Goal: Find specific page/section: Locate a particular part of the current website

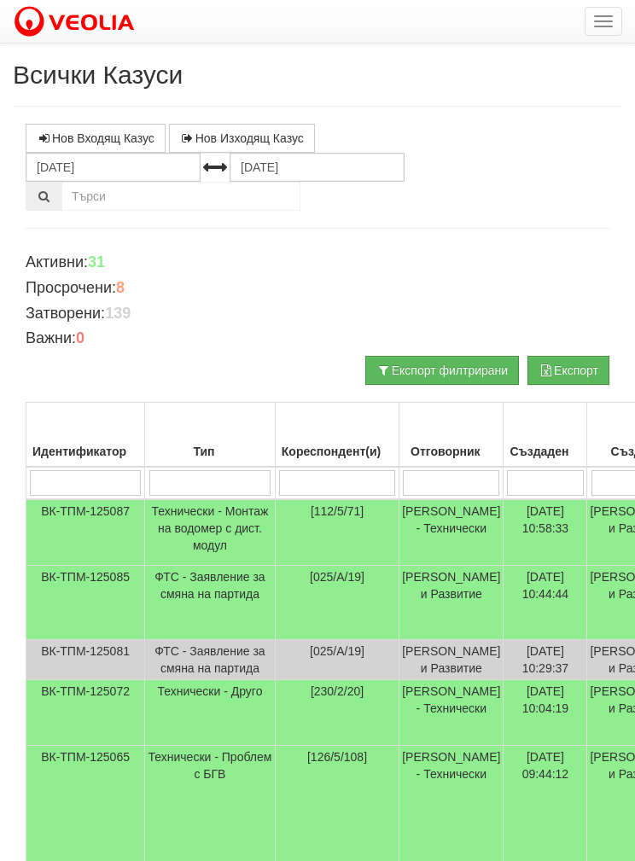
click at [166, 746] on td "Технически - Друго" at bounding box center [210, 713] width 131 height 66
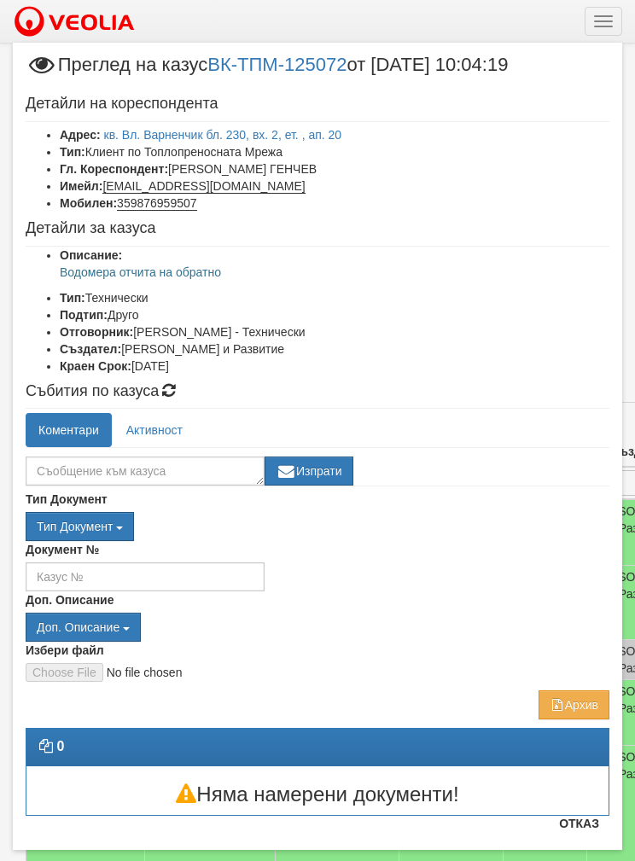
click at [179, 128] on link "кв. Вл. Варненчик бл. 230, вх. 2, ет. , ап. 20" at bounding box center [223, 135] width 238 height 14
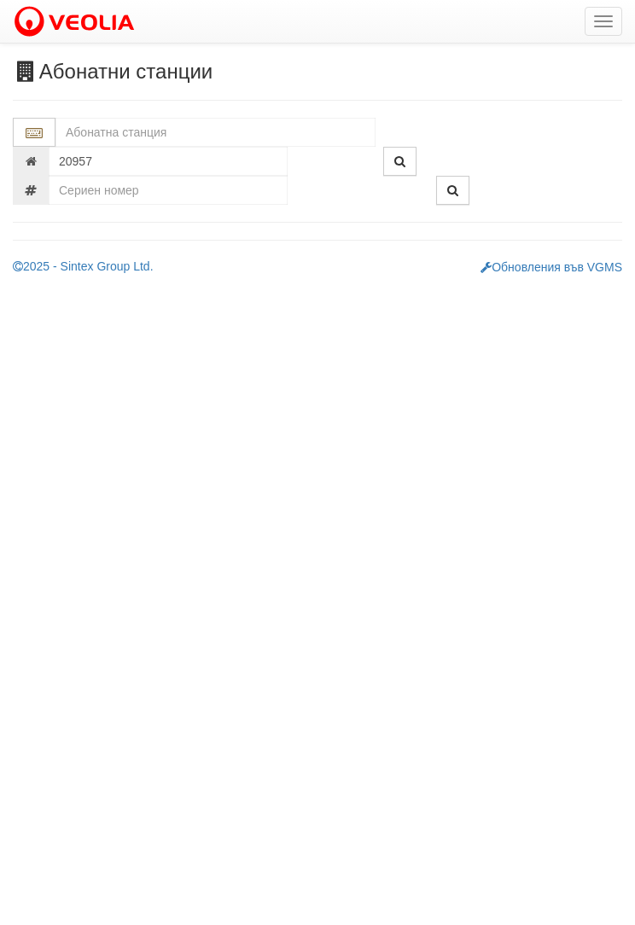
type input "230/2 - "[PERSON_NAME] [GEOGRAPHIC_DATA] " ЕАД"
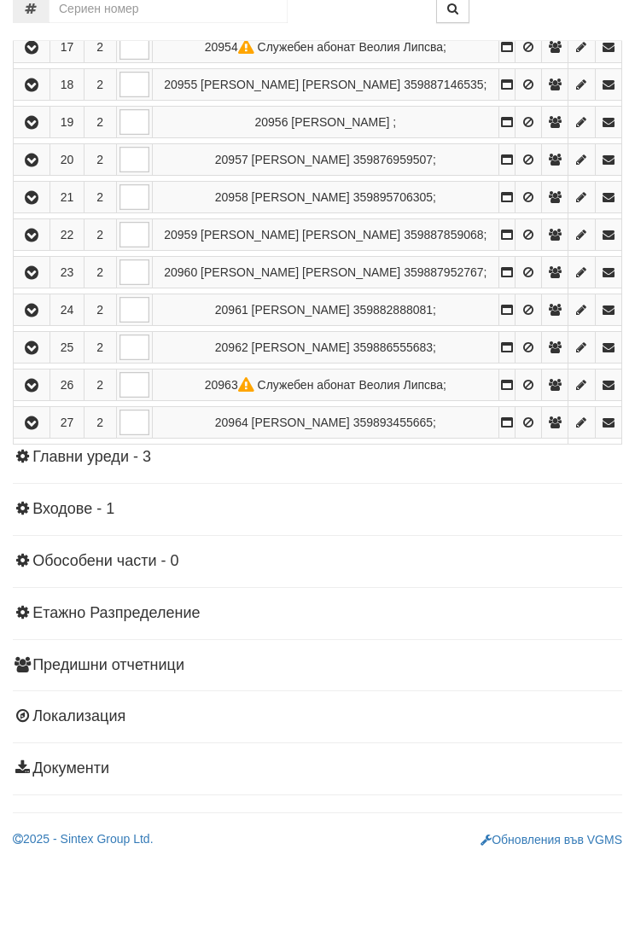
scroll to position [965, 0]
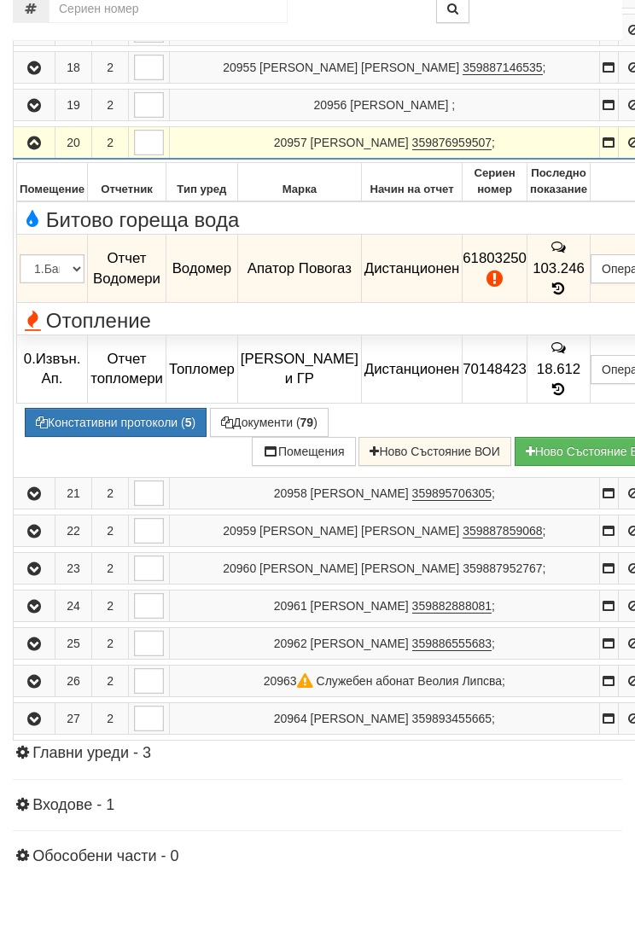
click at [550, 346] on icon at bounding box center [559, 353] width 19 height 15
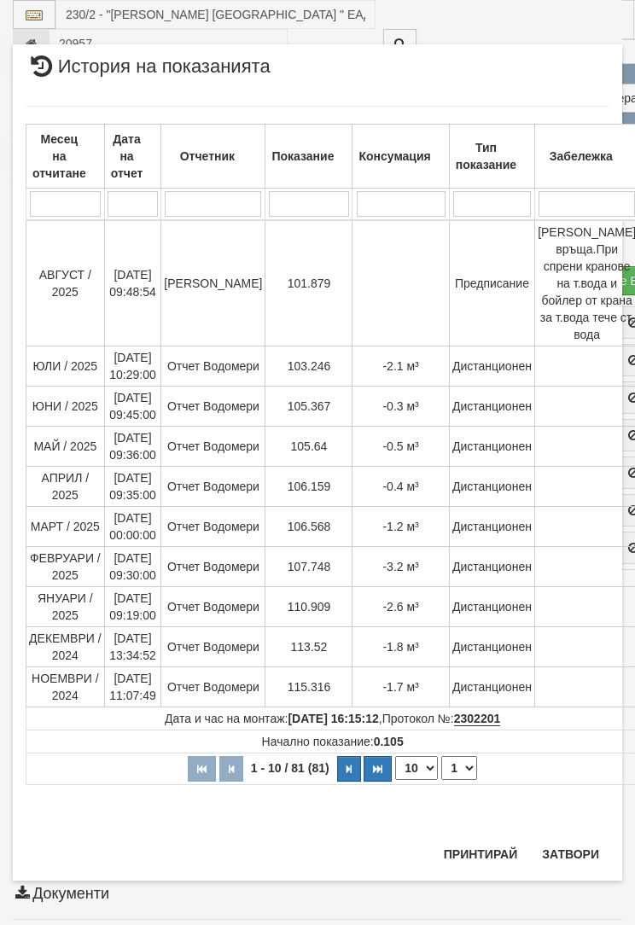
scroll to position [1244, 0]
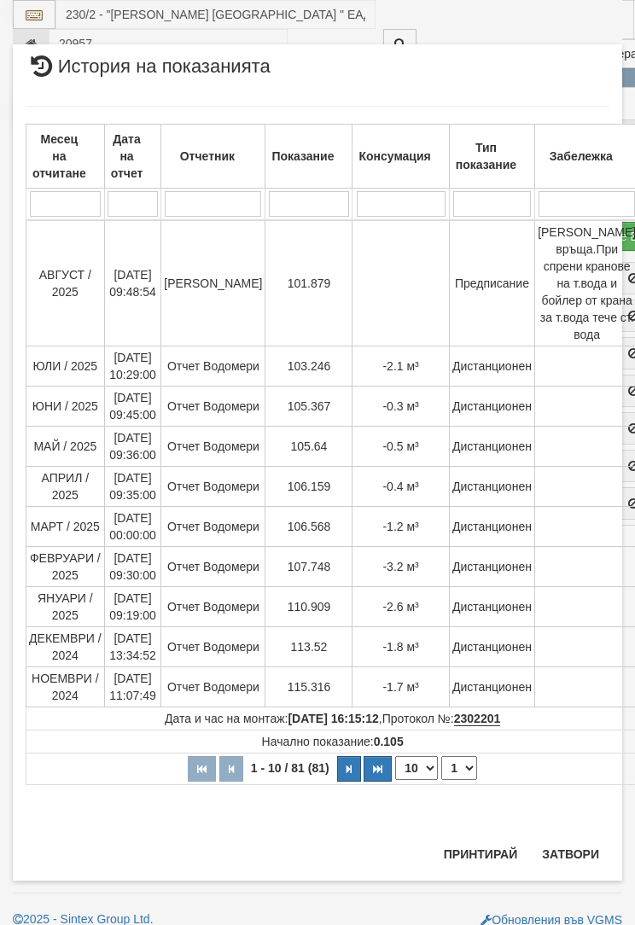
click at [406, 780] on select "10 20 30 40" at bounding box center [416, 768] width 43 height 24
select select "40"
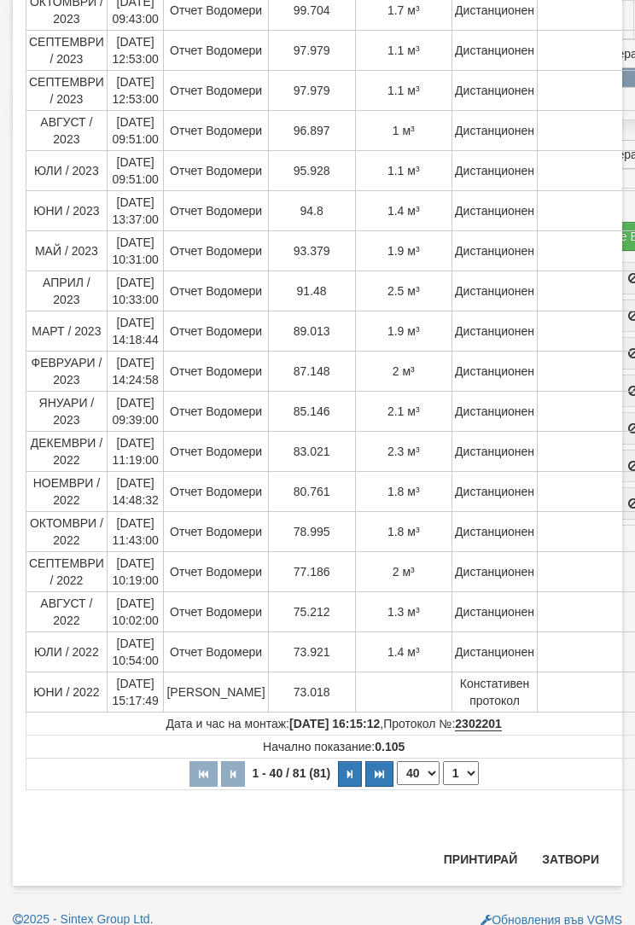
scroll to position [1196, 0]
click at [575, 857] on button "Затвори" at bounding box center [571, 860] width 78 height 27
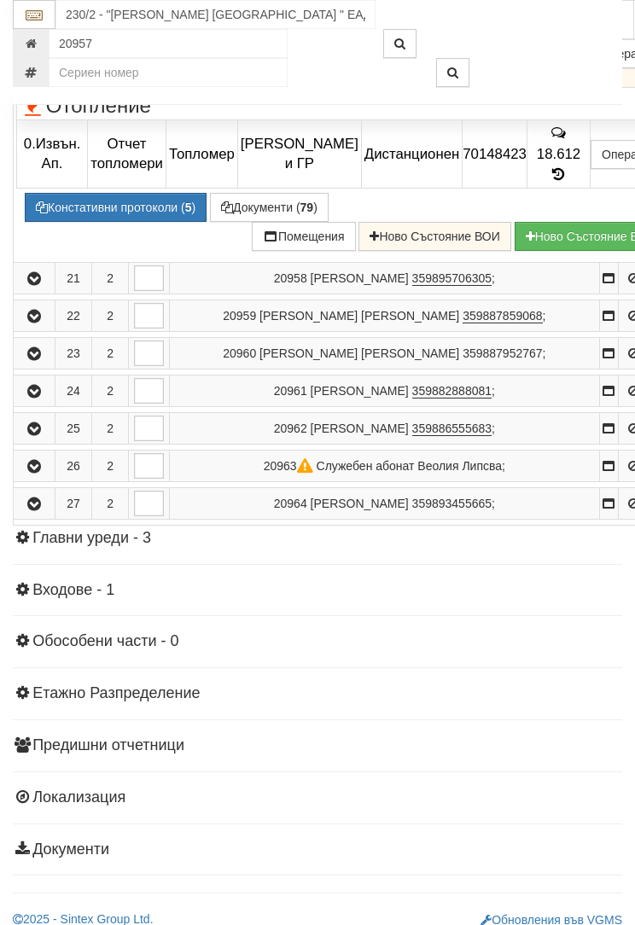
click at [90, 201] on button "Констативни протоколи ( 5 )" at bounding box center [116, 207] width 182 height 29
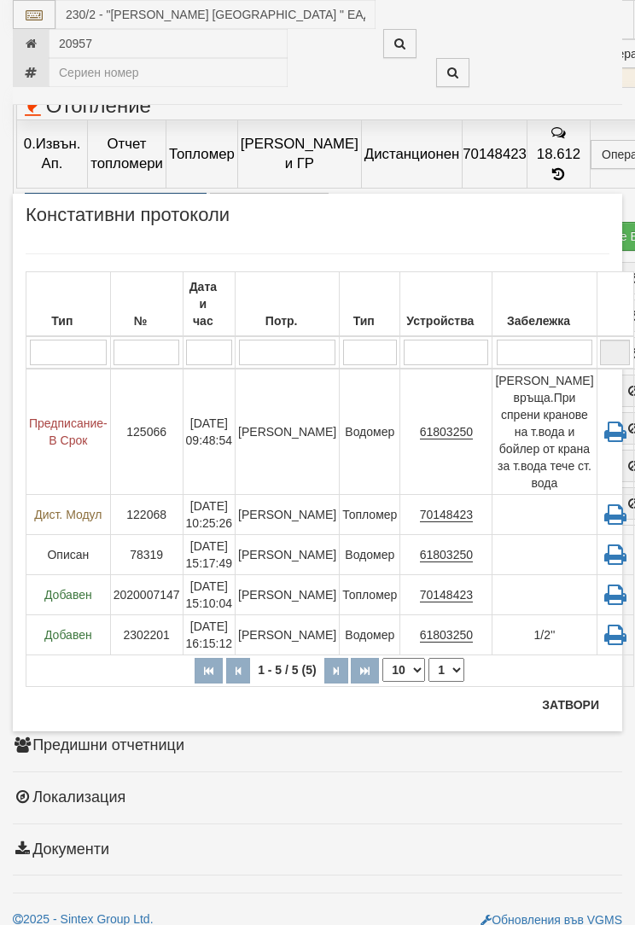
click at [191, 539] on td "12/07/2022 15:17:49" at bounding box center [209, 555] width 53 height 40
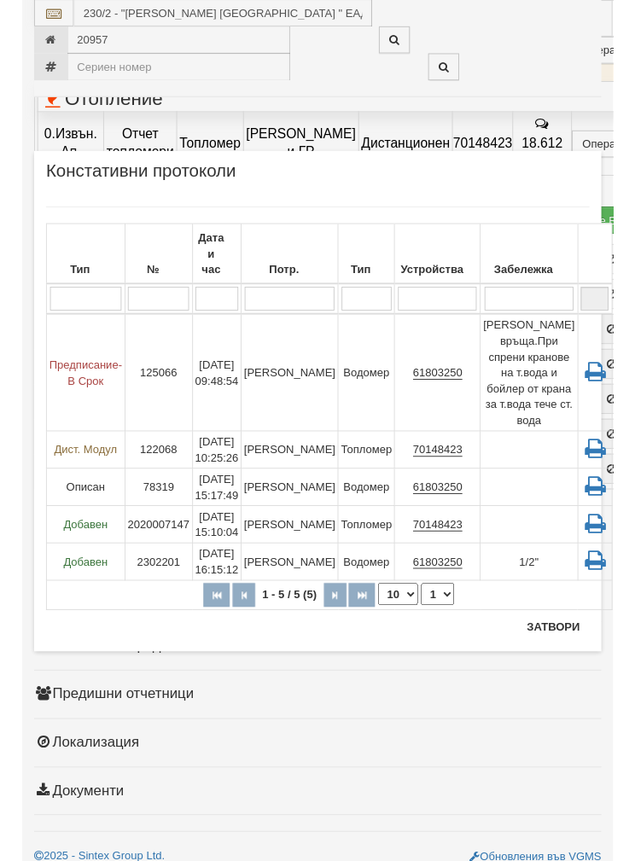
scroll to position [1313, 0]
